Goal: Task Accomplishment & Management: Manage account settings

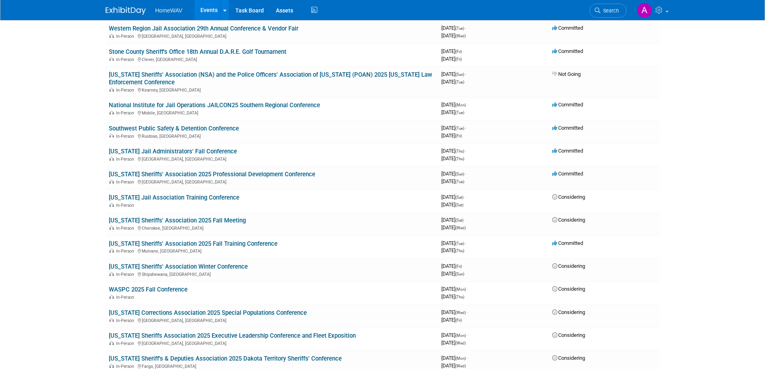
scroll to position [361, 0]
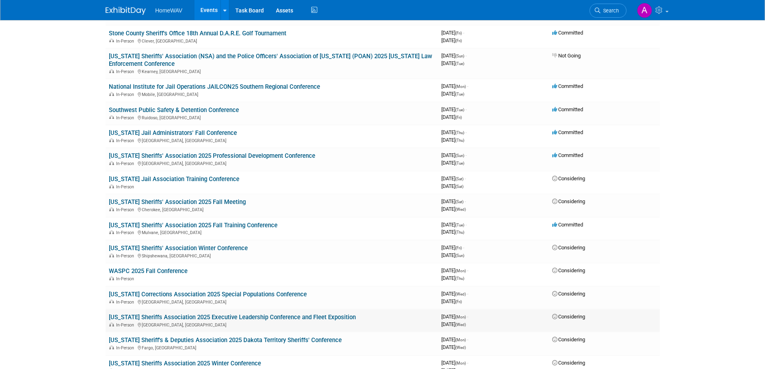
click at [261, 316] on link "[US_STATE] Sheriffs Association 2025 Executive Leadership Conference and Fleet …" at bounding box center [232, 317] width 247 height 7
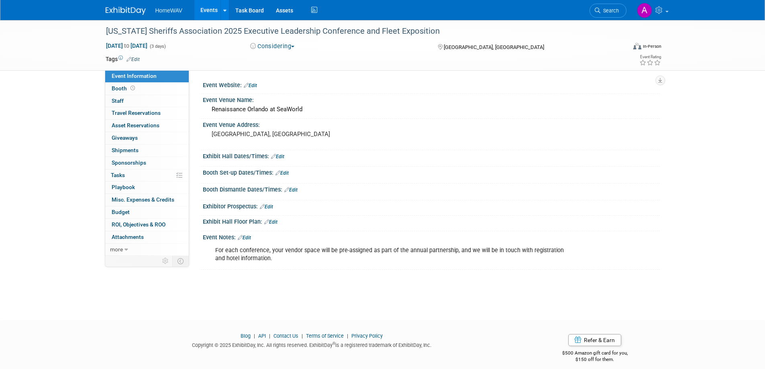
click at [210, 9] on link "Events" at bounding box center [208, 10] width 29 height 20
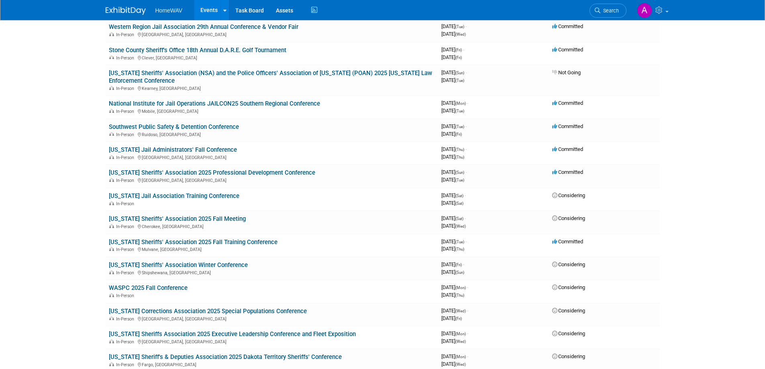
scroll to position [361, 0]
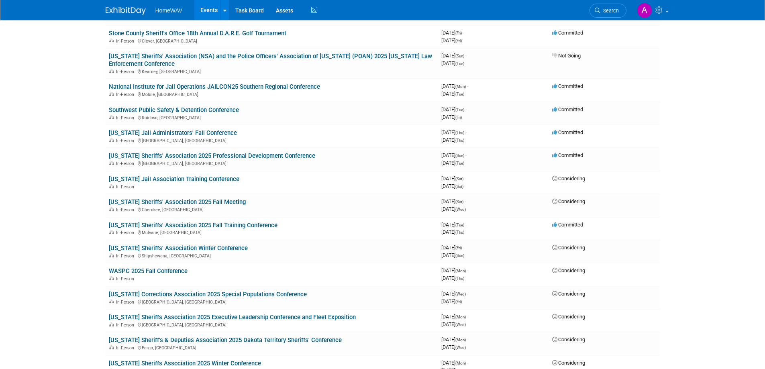
click at [217, 316] on link "[US_STATE] Sheriffs Association 2025 Executive Leadership Conference and Fleet …" at bounding box center [232, 317] width 247 height 7
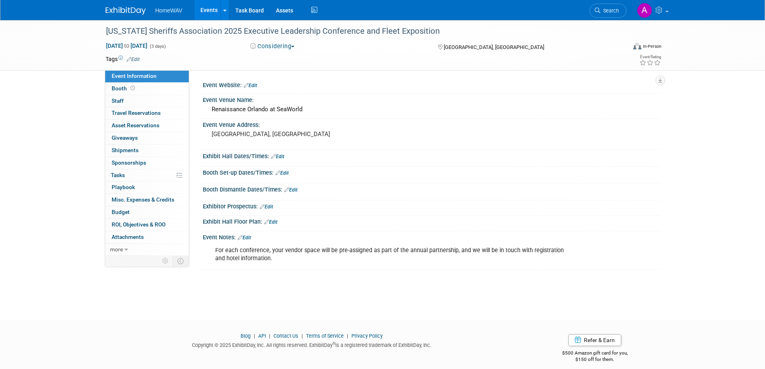
click at [291, 49] on button "Considering" at bounding box center [272, 46] width 50 height 8
click at [283, 54] on link "Committed" at bounding box center [279, 59] width 63 height 11
click at [249, 237] on link "Edit" at bounding box center [244, 238] width 13 height 6
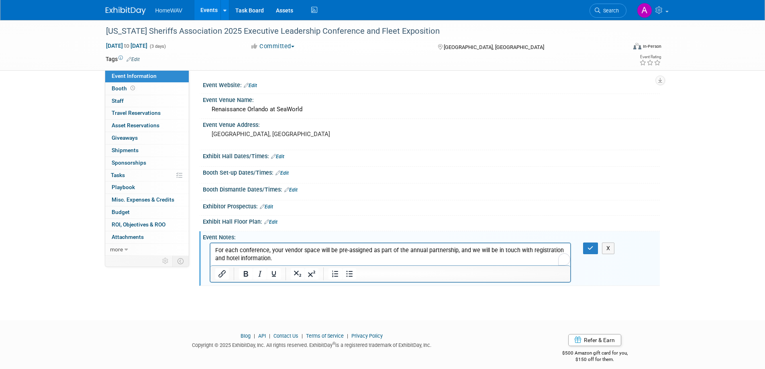
click at [277, 257] on p "For each conference, your vendor space will be pre-assigned as part of the annu…" at bounding box center [390, 255] width 351 height 16
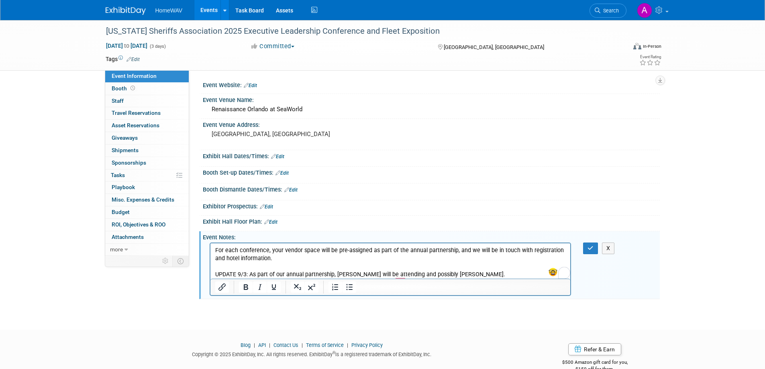
click at [353, 275] on p "UPDATE 9/3: As part of our annual partnership, Paige will be attending and poss…" at bounding box center [390, 275] width 351 height 8
click at [593, 247] on icon "button" at bounding box center [590, 248] width 6 height 6
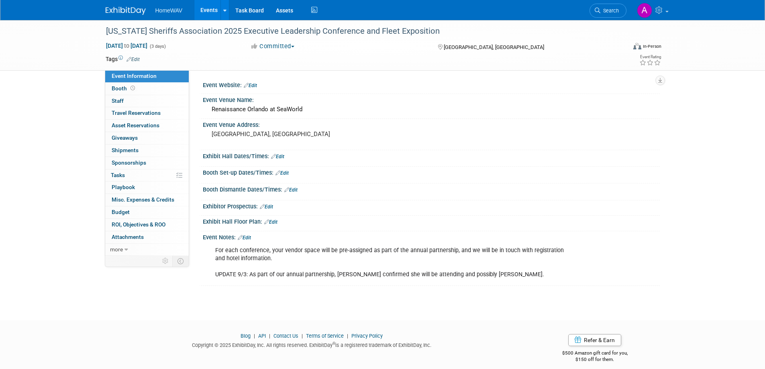
click at [250, 236] on link "Edit" at bounding box center [244, 238] width 13 height 6
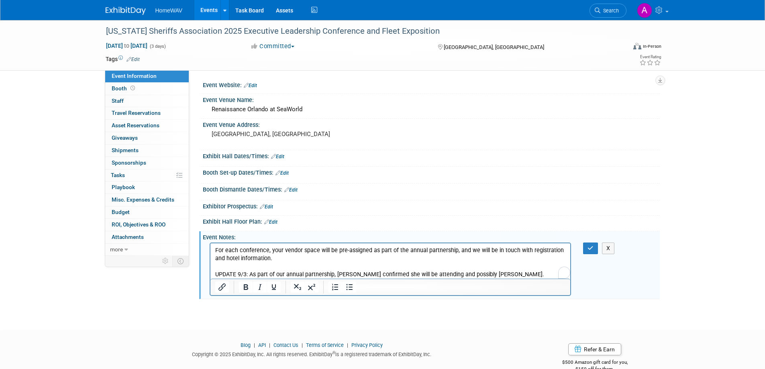
click at [498, 273] on p "For each conference, your vendor space will be pre-assigned as part of the annu…" at bounding box center [390, 263] width 351 height 32
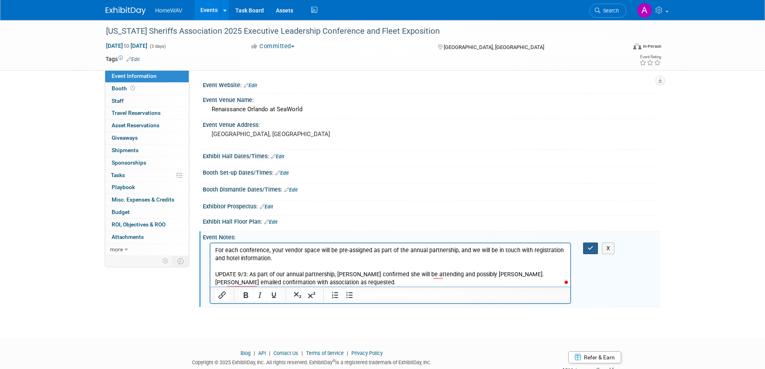
click at [584, 248] on button "button" at bounding box center [590, 248] width 15 height 12
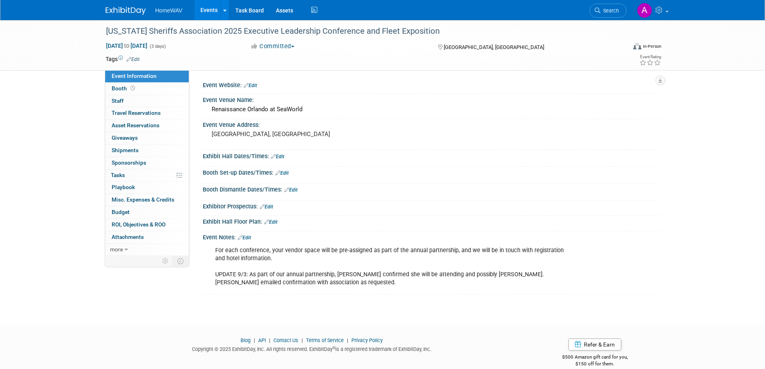
click at [209, 12] on link "Events" at bounding box center [208, 10] width 29 height 20
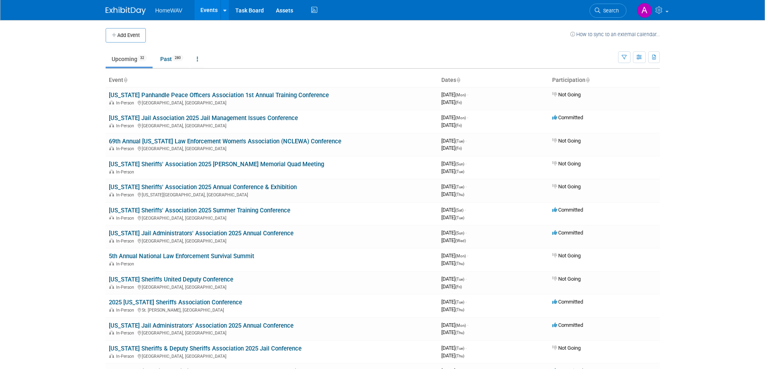
click at [381, 34] on td at bounding box center [358, 35] width 424 height 14
click at [392, 37] on td at bounding box center [358, 35] width 424 height 14
click at [206, 5] on link "Events" at bounding box center [208, 10] width 29 height 20
